Goal: Task Accomplishment & Management: Complete application form

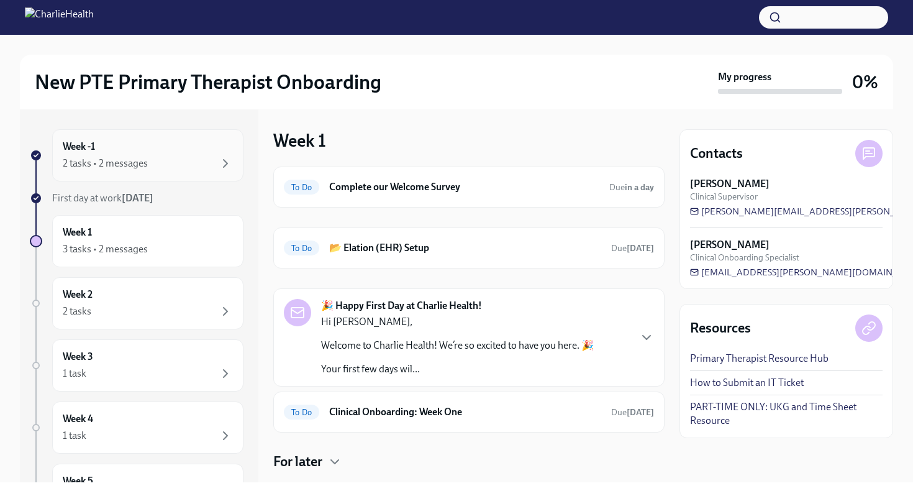
click at [161, 148] on div "Week -1 2 tasks • 2 messages" at bounding box center [148, 155] width 170 height 31
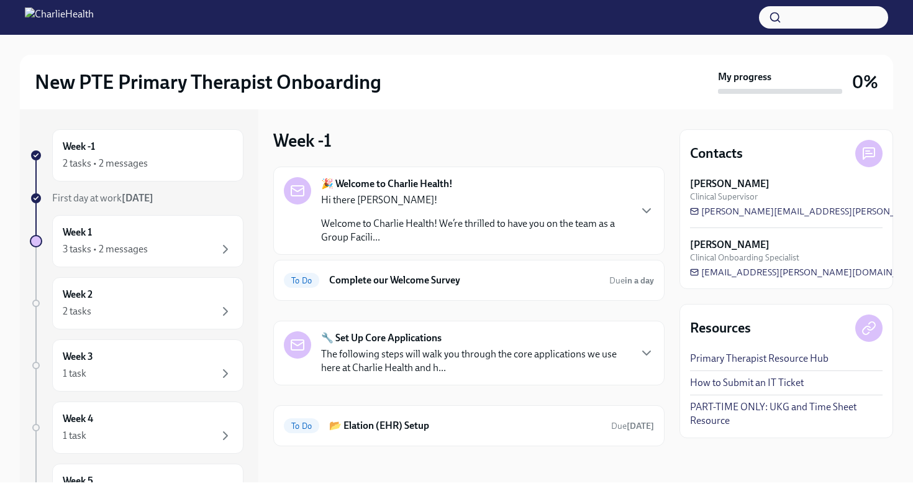
scroll to position [4, 0]
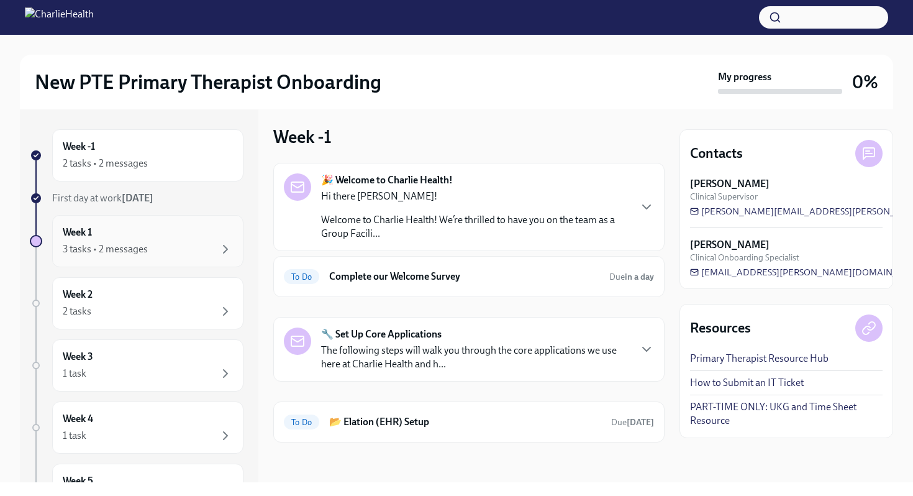
click at [194, 245] on div "3 tasks • 2 messages" at bounding box center [148, 249] width 170 height 15
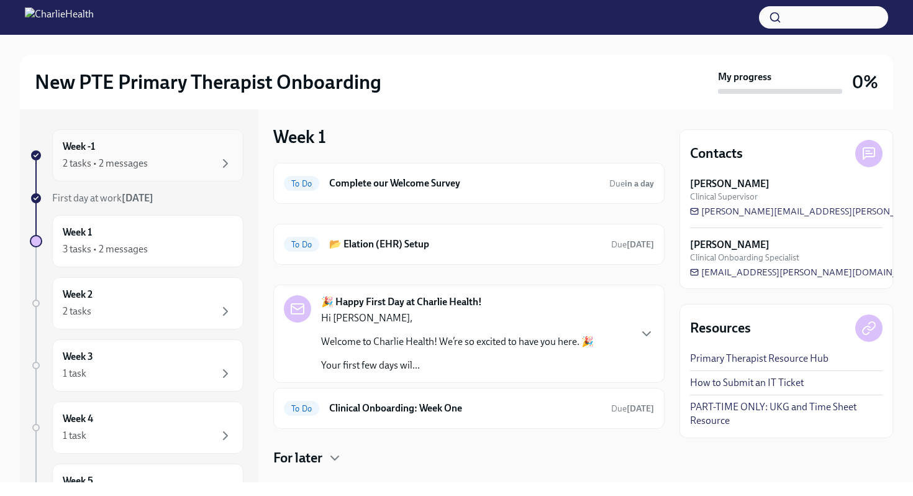
click at [147, 161] on div "2 tasks • 2 messages" at bounding box center [148, 163] width 170 height 15
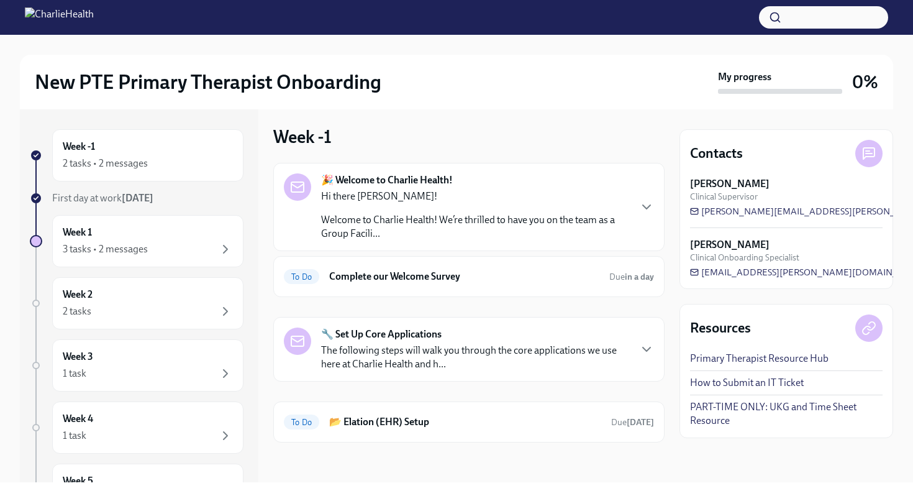
click at [605, 220] on p "Welcome to Charlie Health! We’re thrilled to have you on the team as a Group Fa…" at bounding box center [475, 226] width 308 height 27
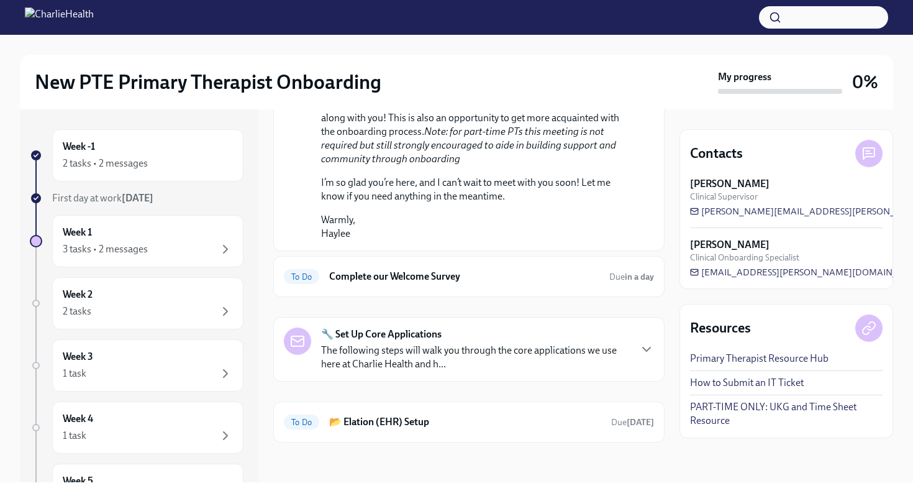
scroll to position [763, 0]
click at [424, 283] on h6 "Complete our Welcome Survey" at bounding box center [464, 277] width 270 height 14
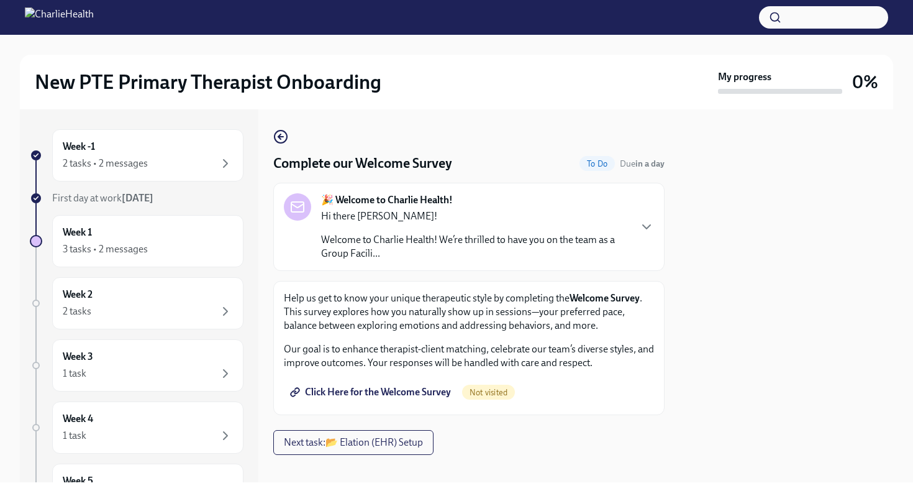
scroll to position [12, 0]
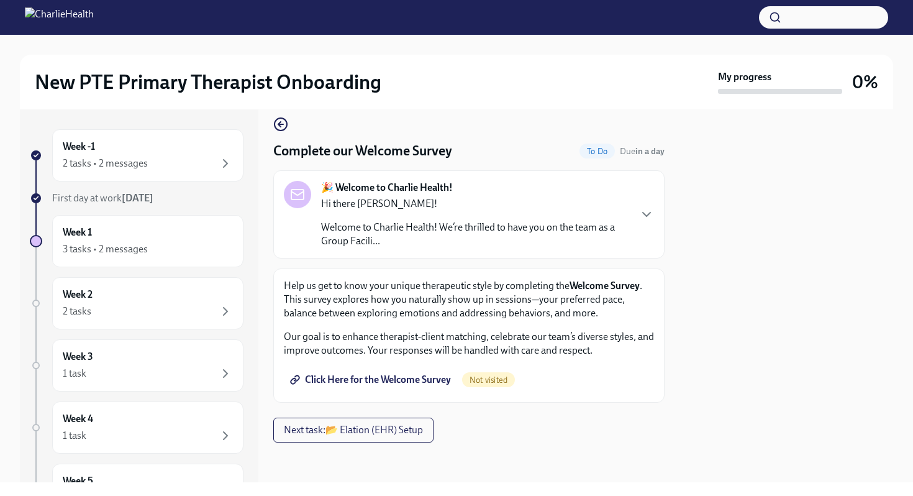
click at [402, 374] on span "Click Here for the Welcome Survey" at bounding box center [371, 379] width 158 height 12
